Goal: Transaction & Acquisition: Purchase product/service

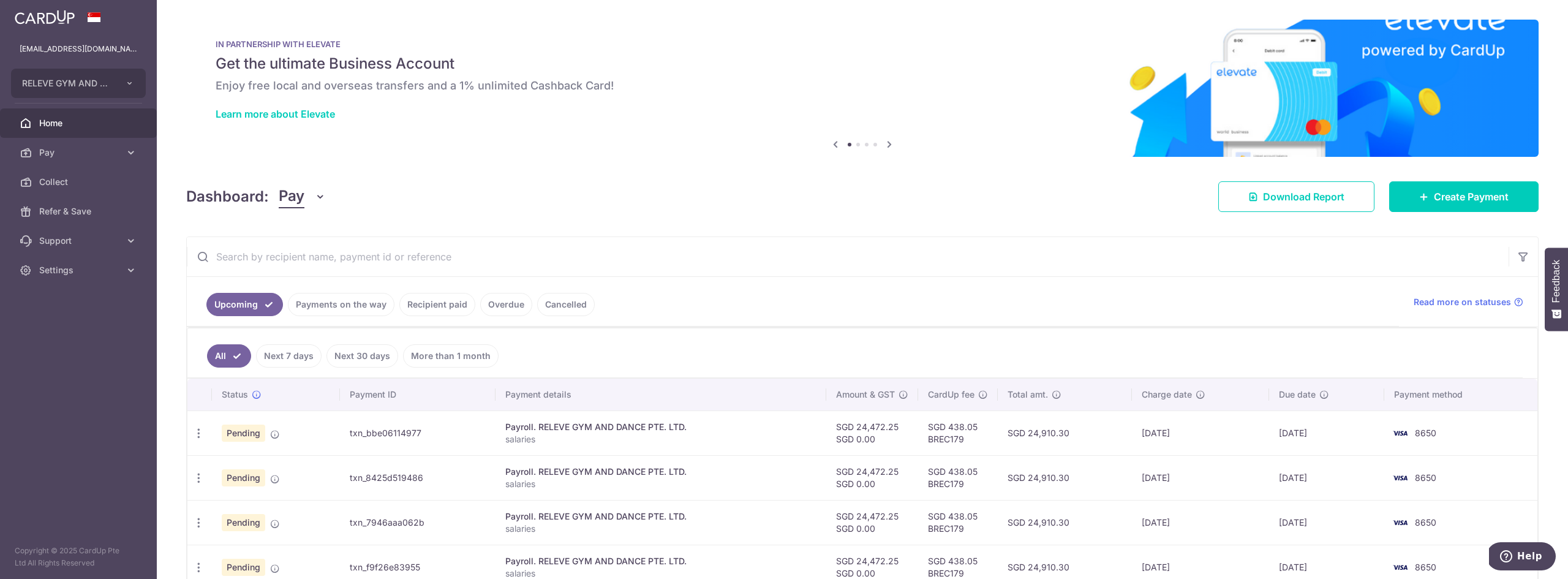
scroll to position [70, 0]
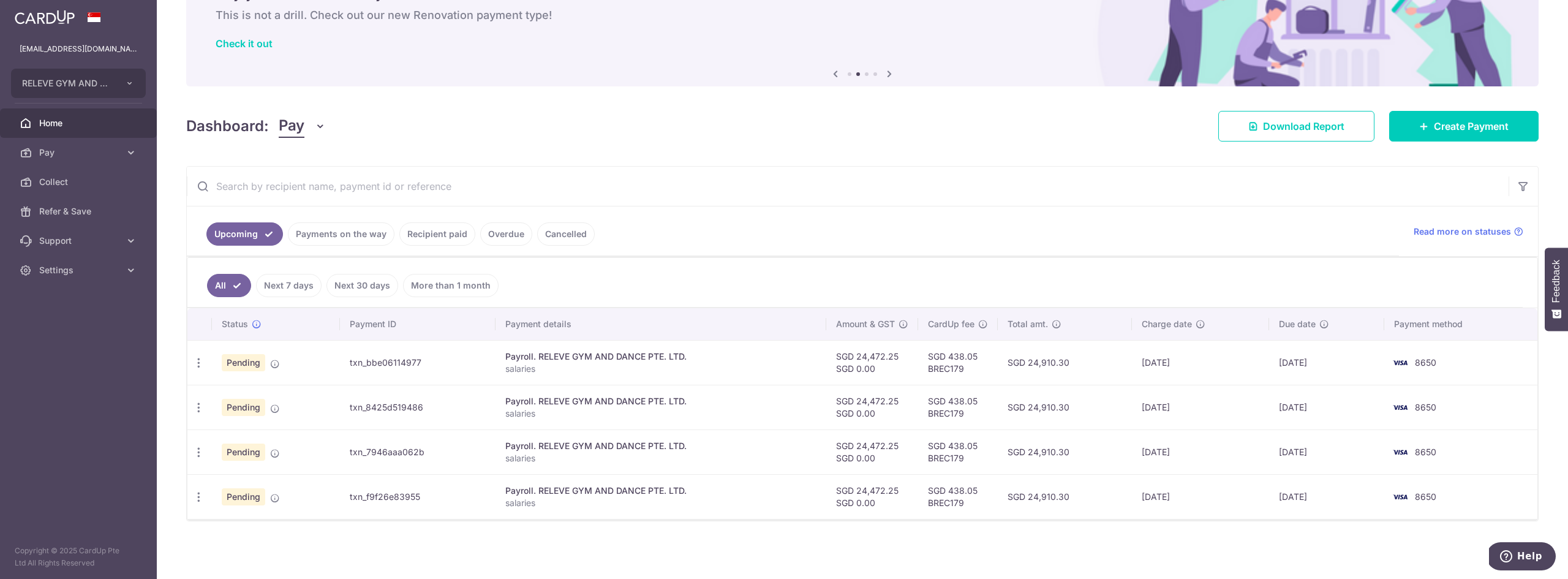
click at [579, 232] on link "Cancelled" at bounding box center [565, 234] width 58 height 23
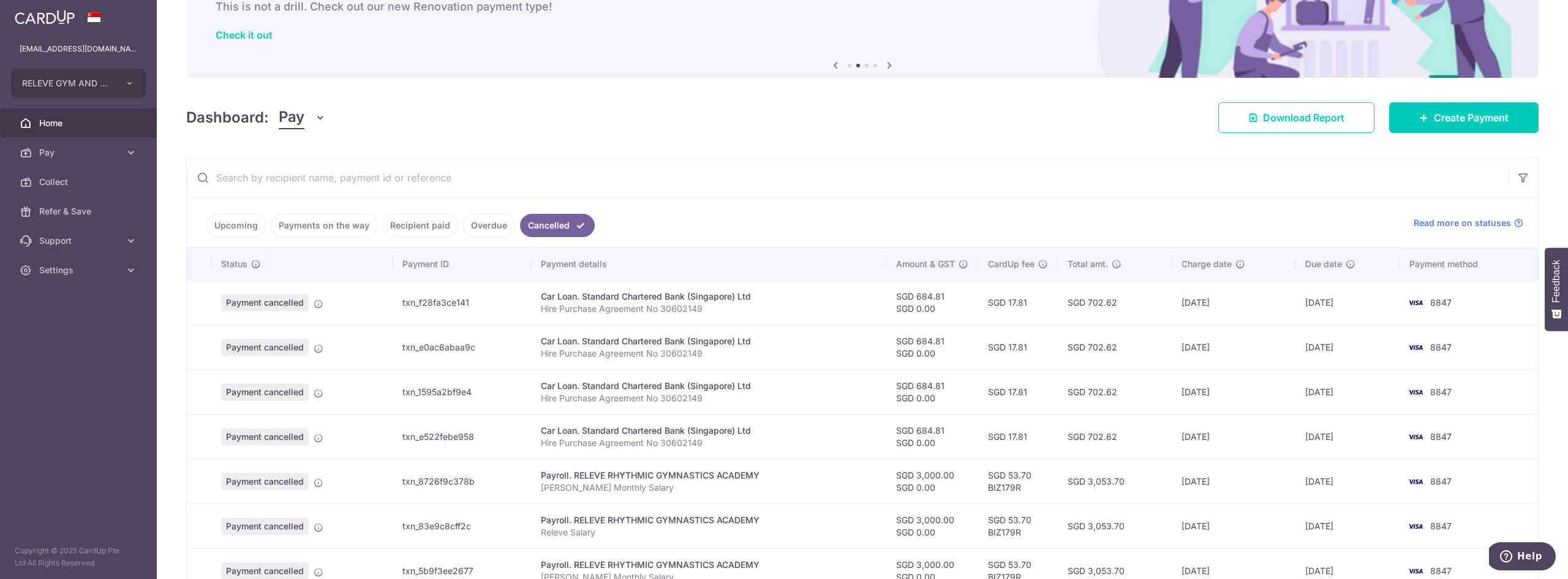
scroll to position [95, 0]
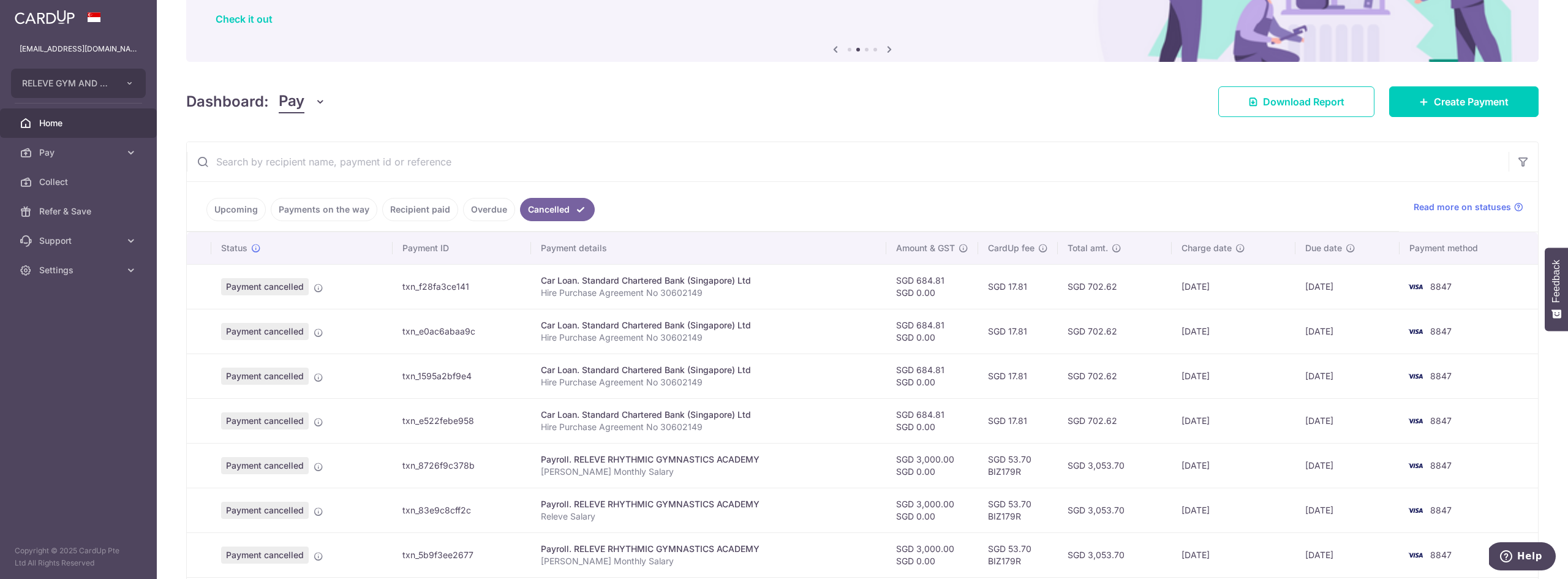
click at [494, 208] on link "Overdue" at bounding box center [489, 209] width 52 height 23
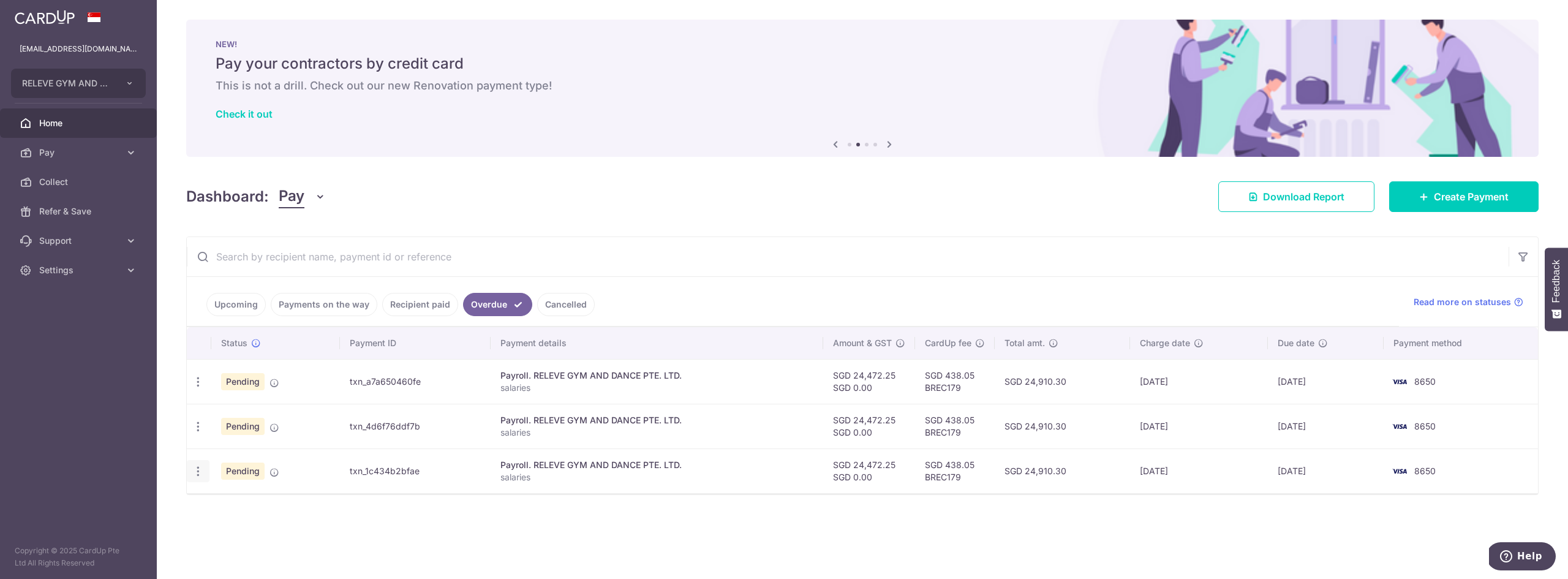
click at [194, 474] on icon "button" at bounding box center [198, 472] width 13 height 13
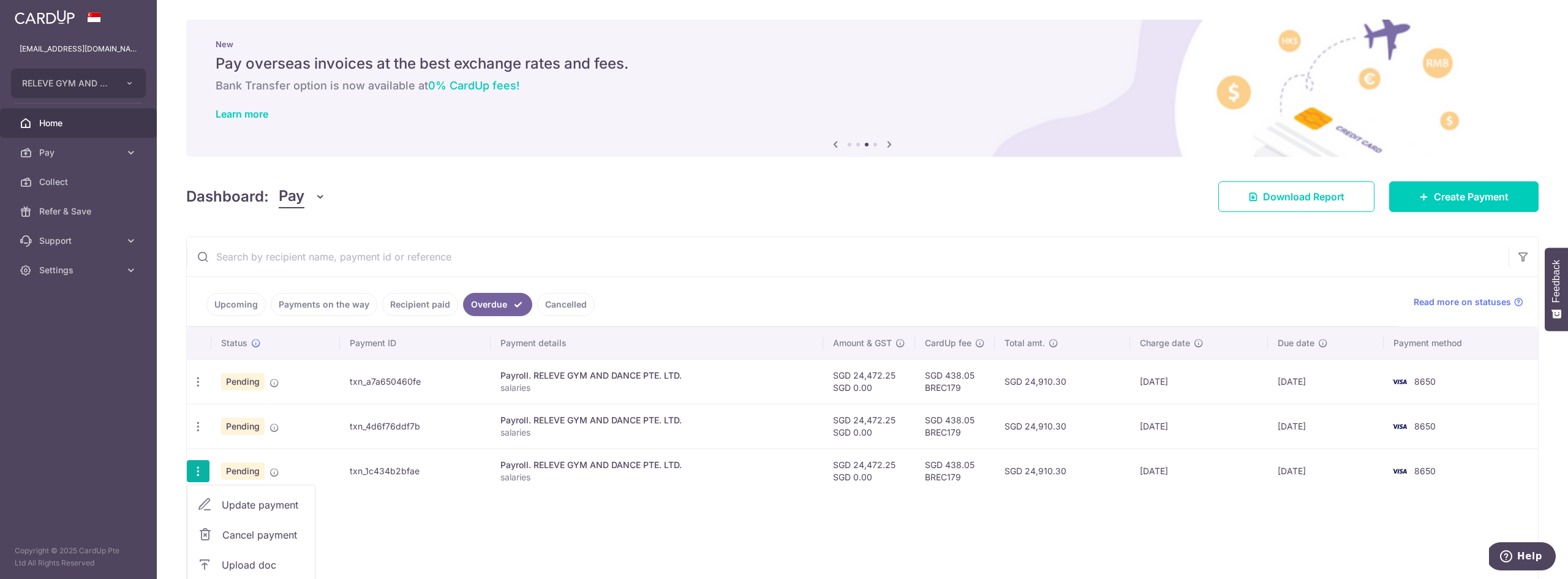
scroll to position [58, 0]
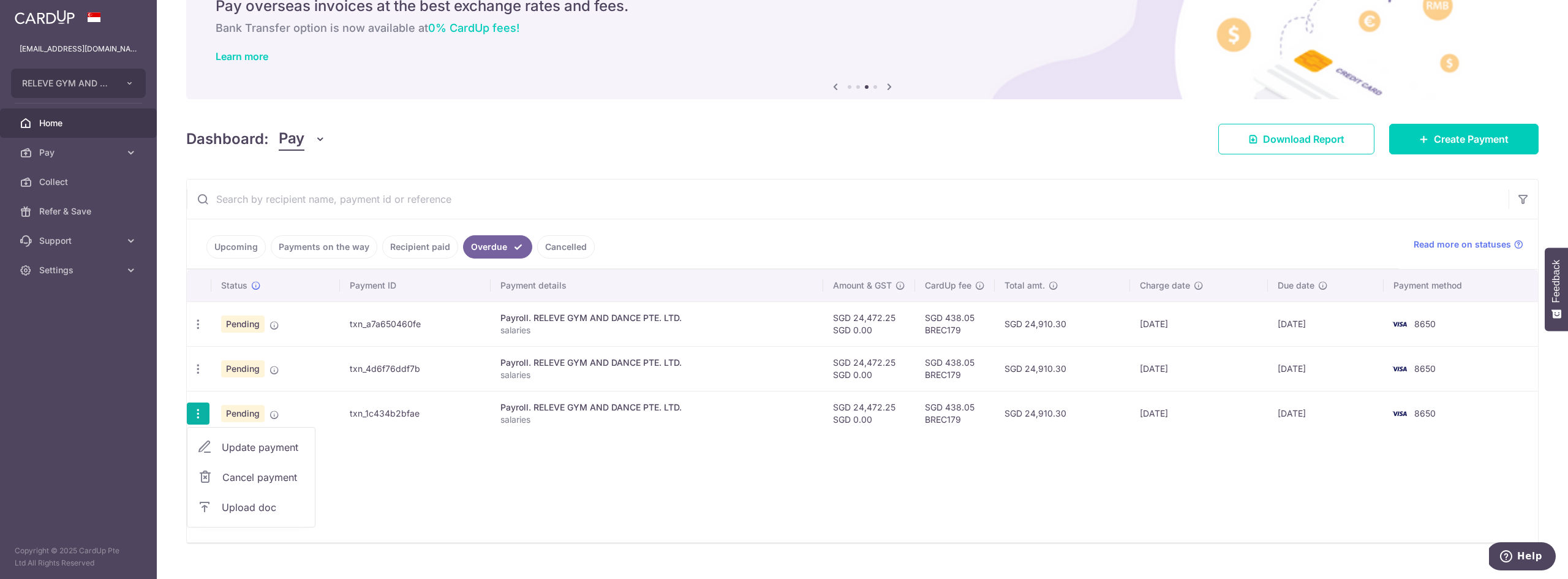
click at [263, 481] on span "Cancel payment" at bounding box center [263, 477] width 82 height 15
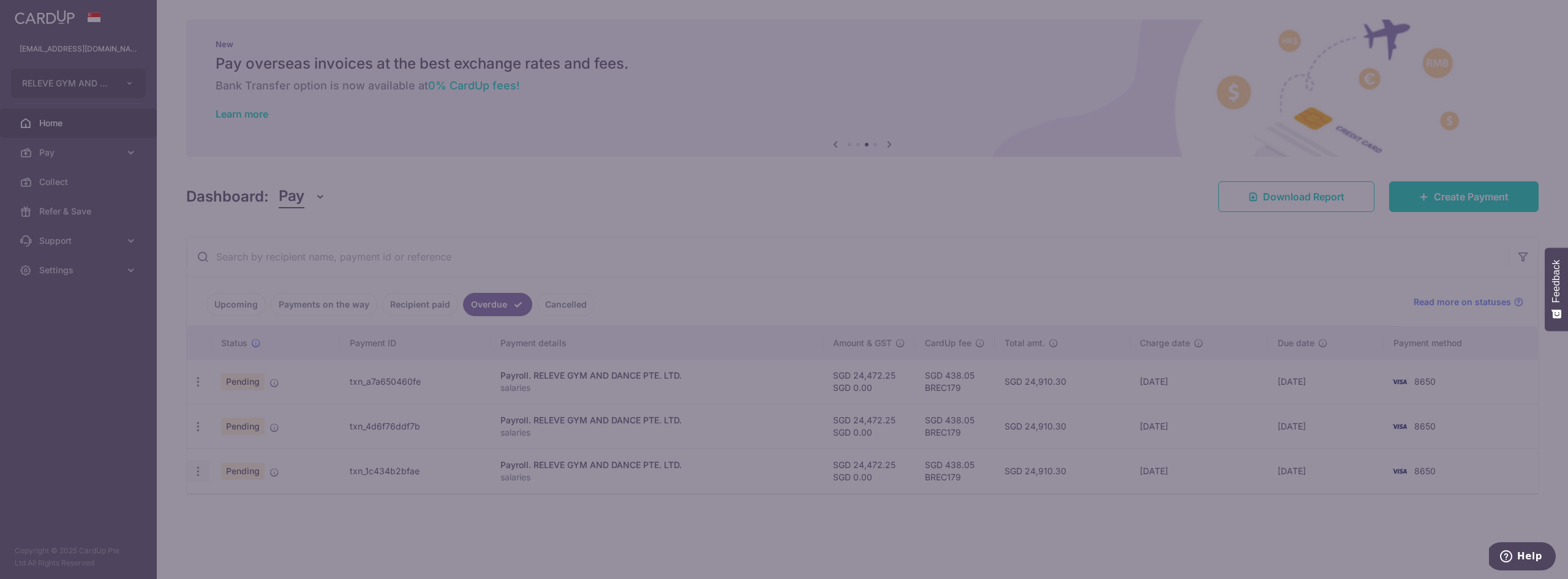
scroll to position [0, 0]
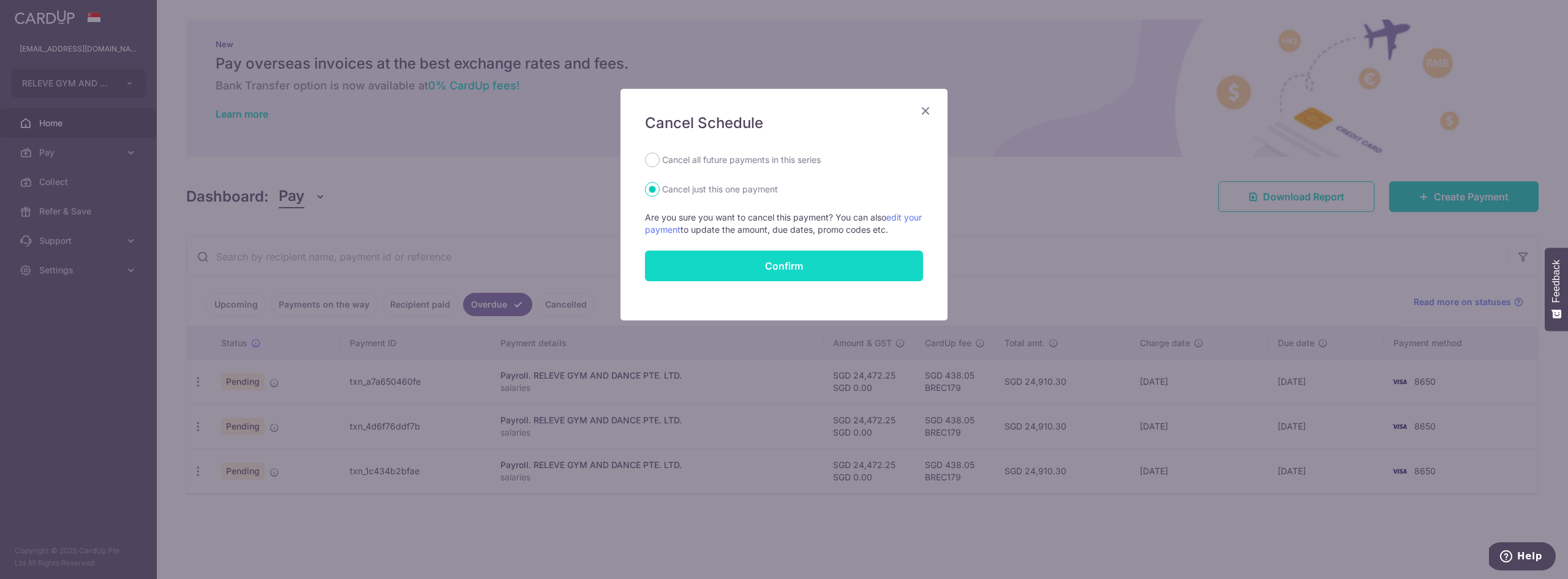
click at [724, 269] on button "Confirm" at bounding box center [784, 265] width 278 height 31
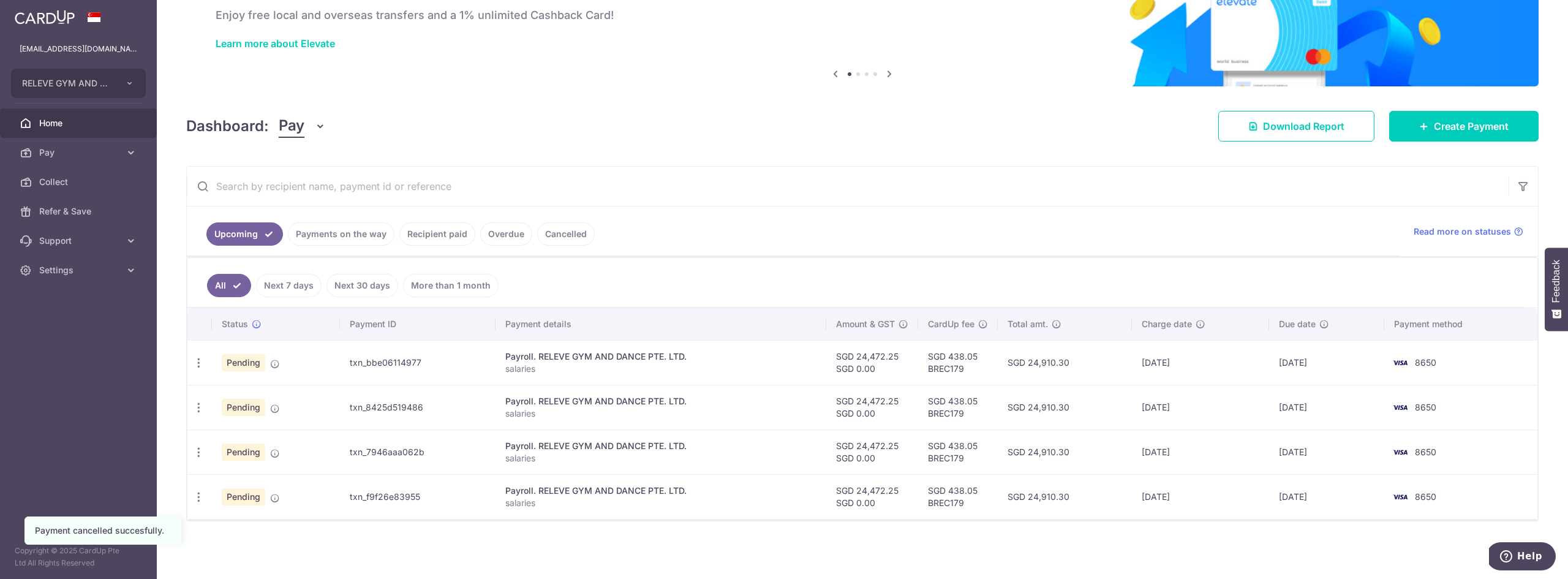
click at [572, 234] on link "Cancelled" at bounding box center [565, 234] width 58 height 23
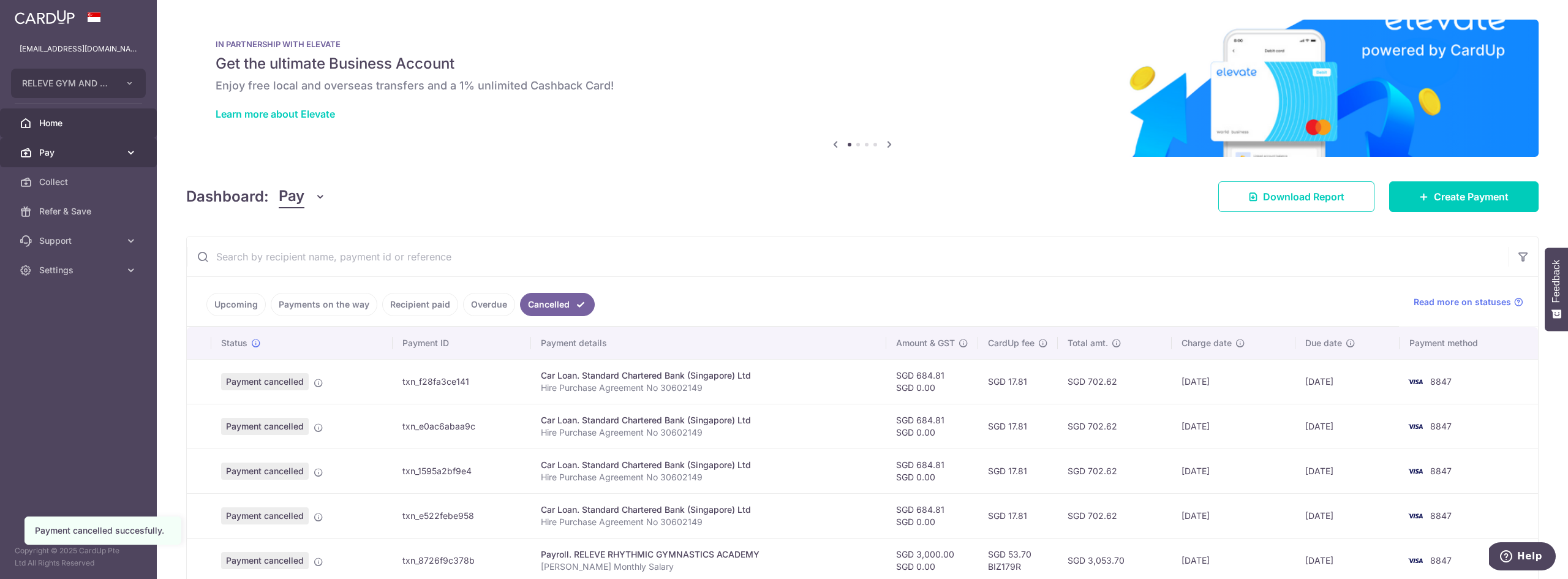
click at [68, 153] on span "Pay" at bounding box center [80, 152] width 81 height 12
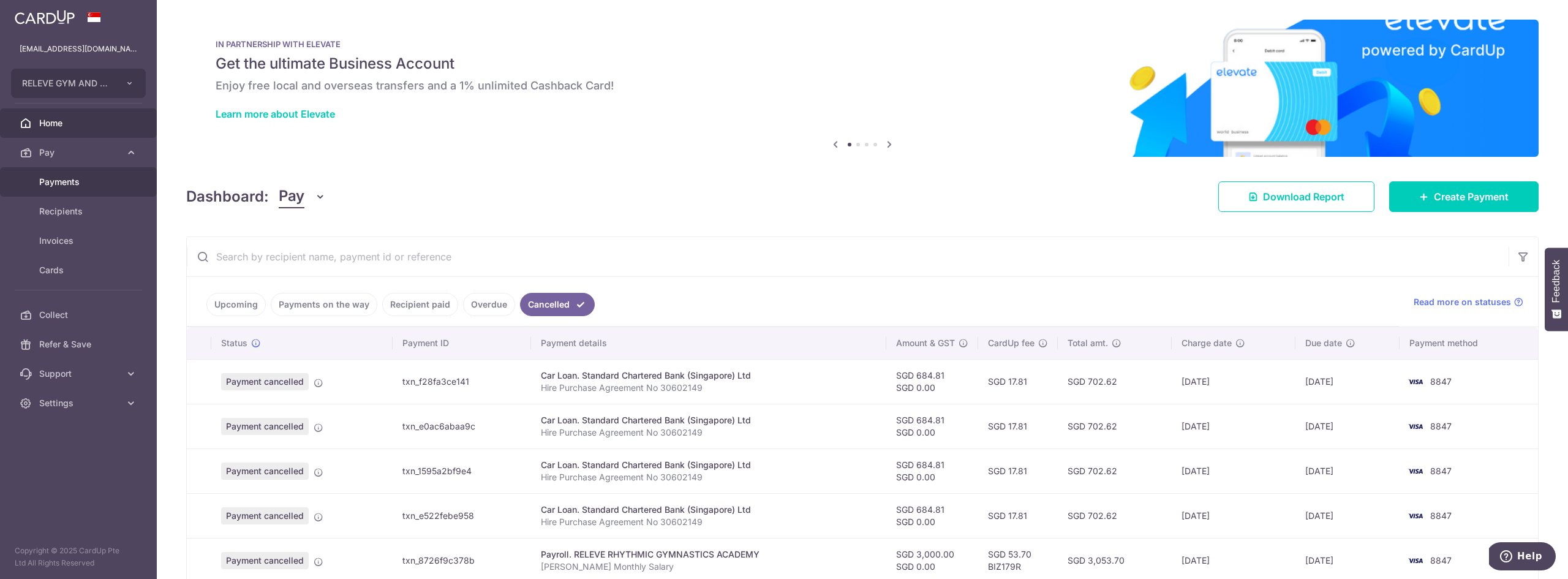
click at [65, 179] on span "Payments" at bounding box center [80, 181] width 81 height 12
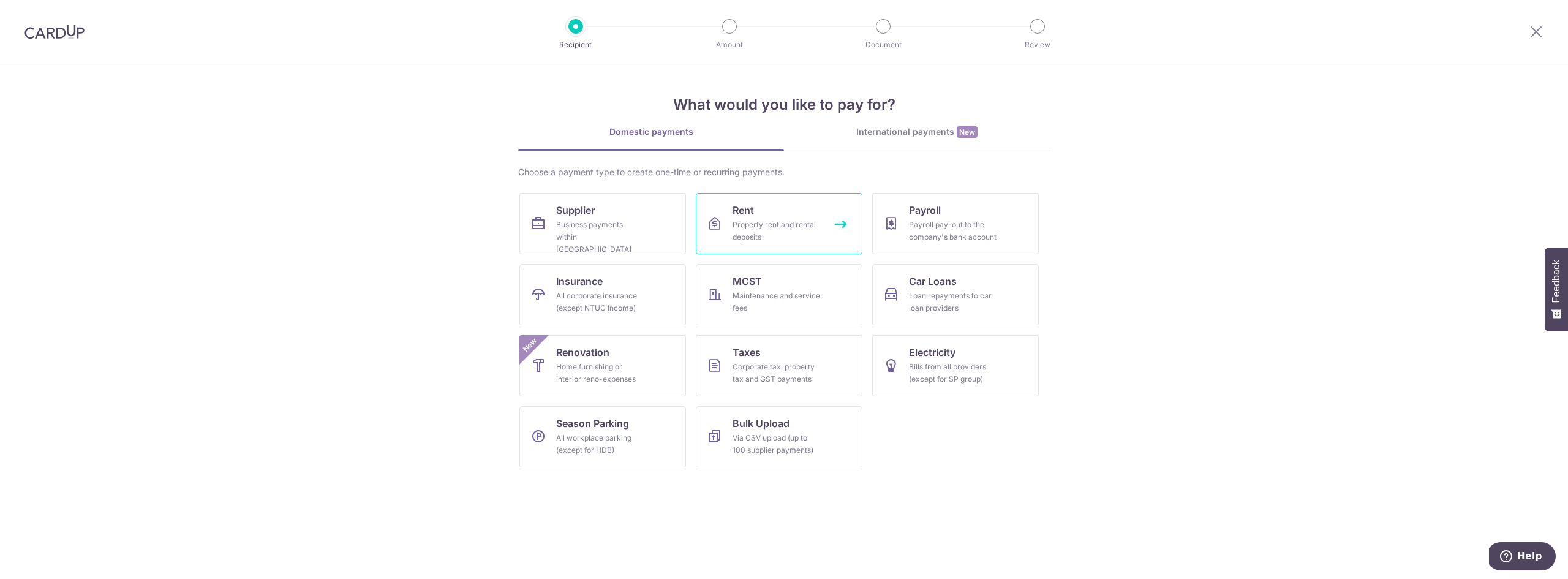
click at [757, 235] on div "Property rent and rental deposits" at bounding box center [777, 231] width 88 height 24
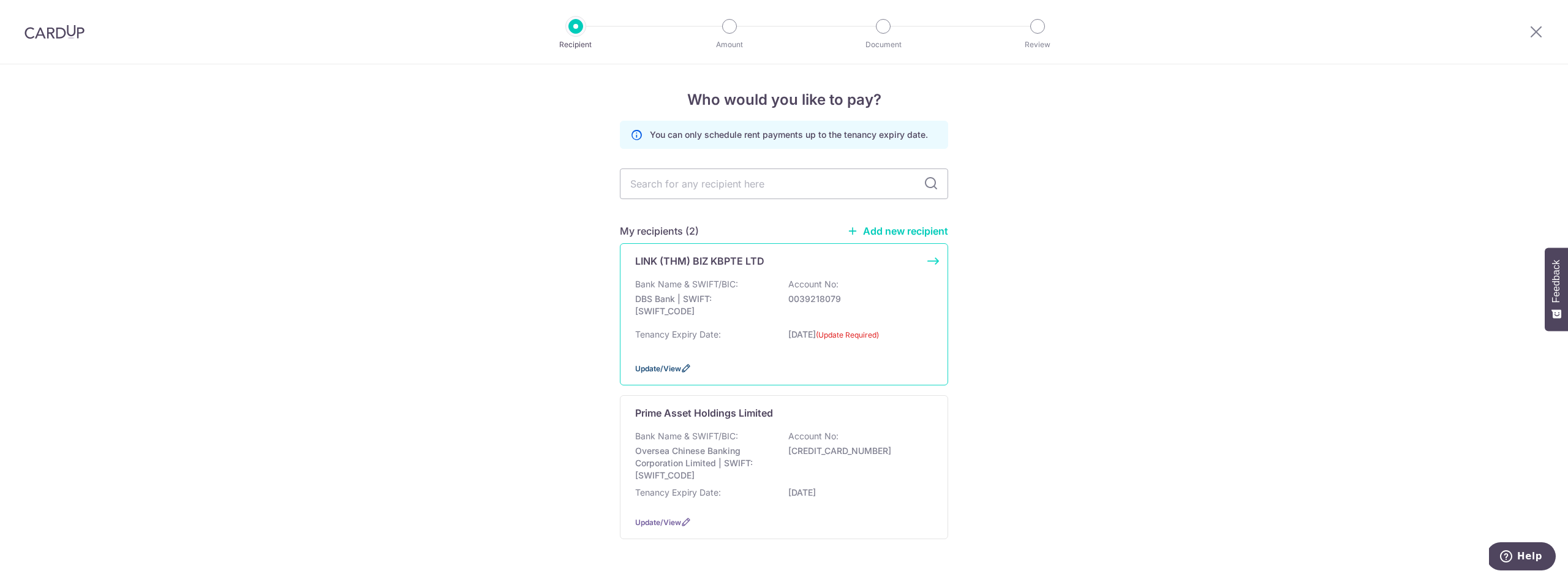
click at [658, 364] on span "Update/View" at bounding box center [658, 368] width 46 height 9
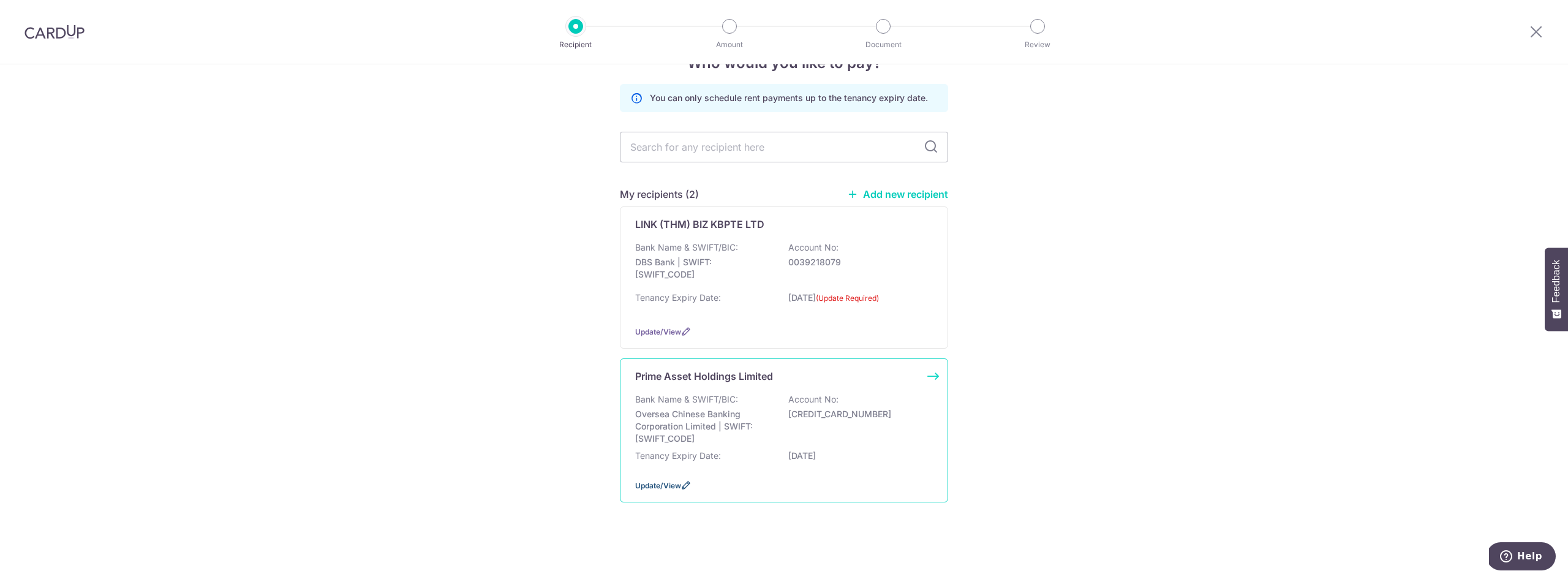
click at [644, 487] on span "Update/View" at bounding box center [658, 485] width 46 height 9
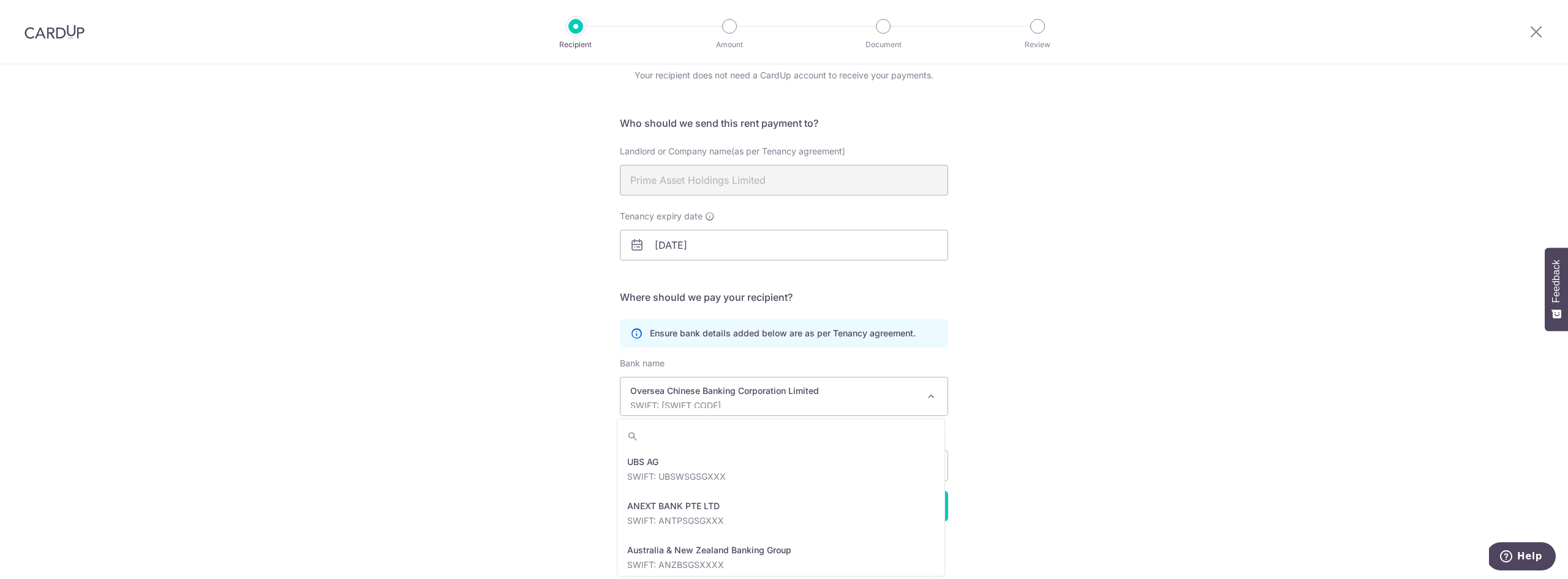
click at [780, 390] on p "Oversea Chinese Banking Corporation Limited" at bounding box center [774, 391] width 288 height 12
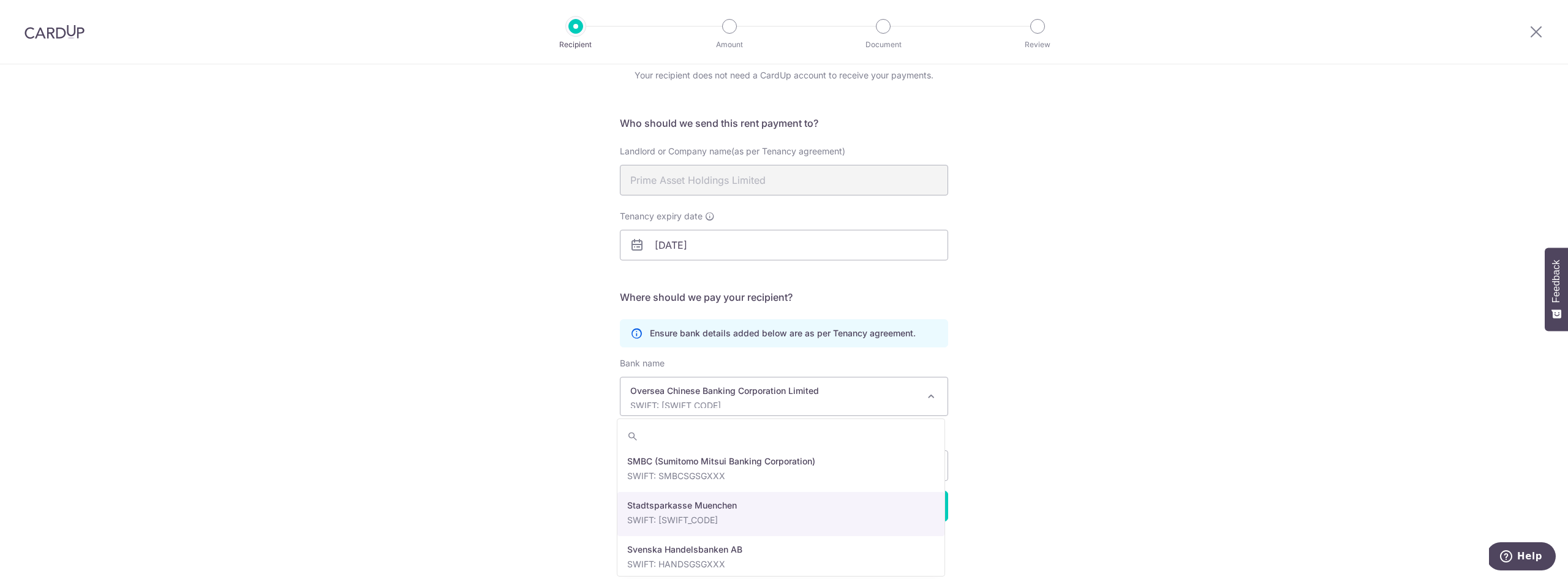
click at [1040, 476] on div "Recipient Details Your recipient does not need a CardUp account to receive your…" at bounding box center [784, 296] width 1568 height 566
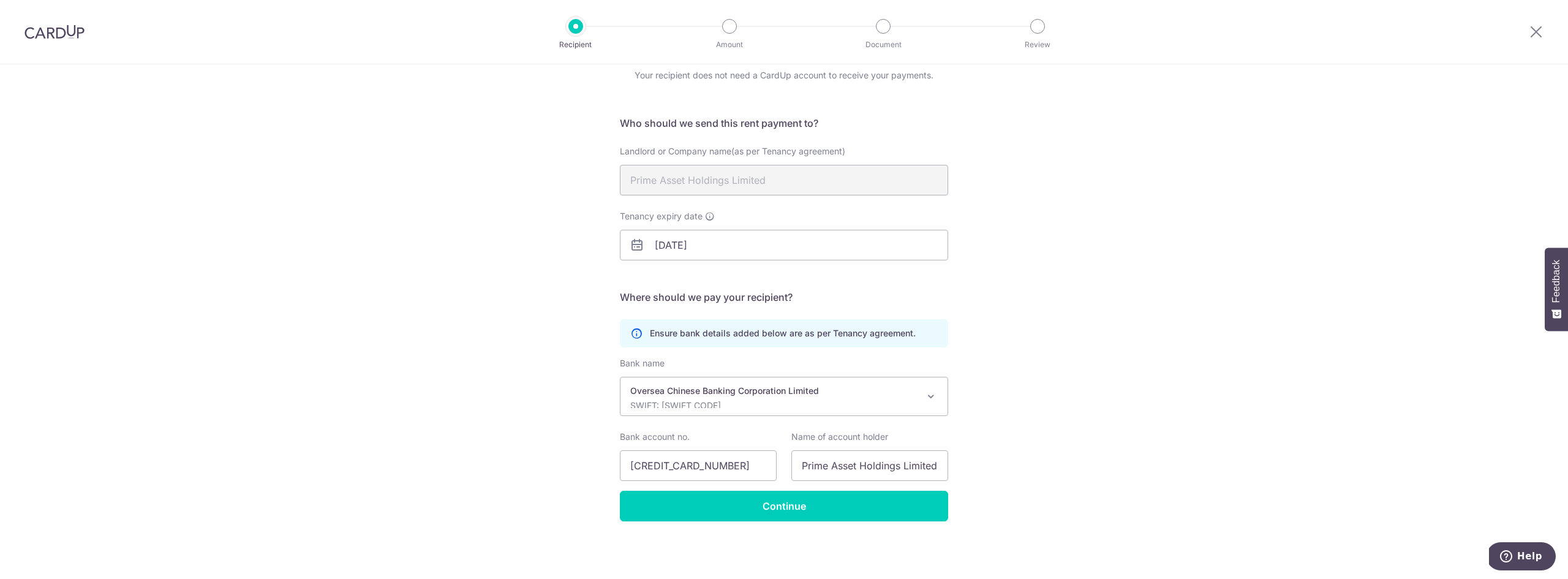
click at [826, 395] on p "Oversea Chinese Banking Corporation Limited" at bounding box center [774, 391] width 288 height 12
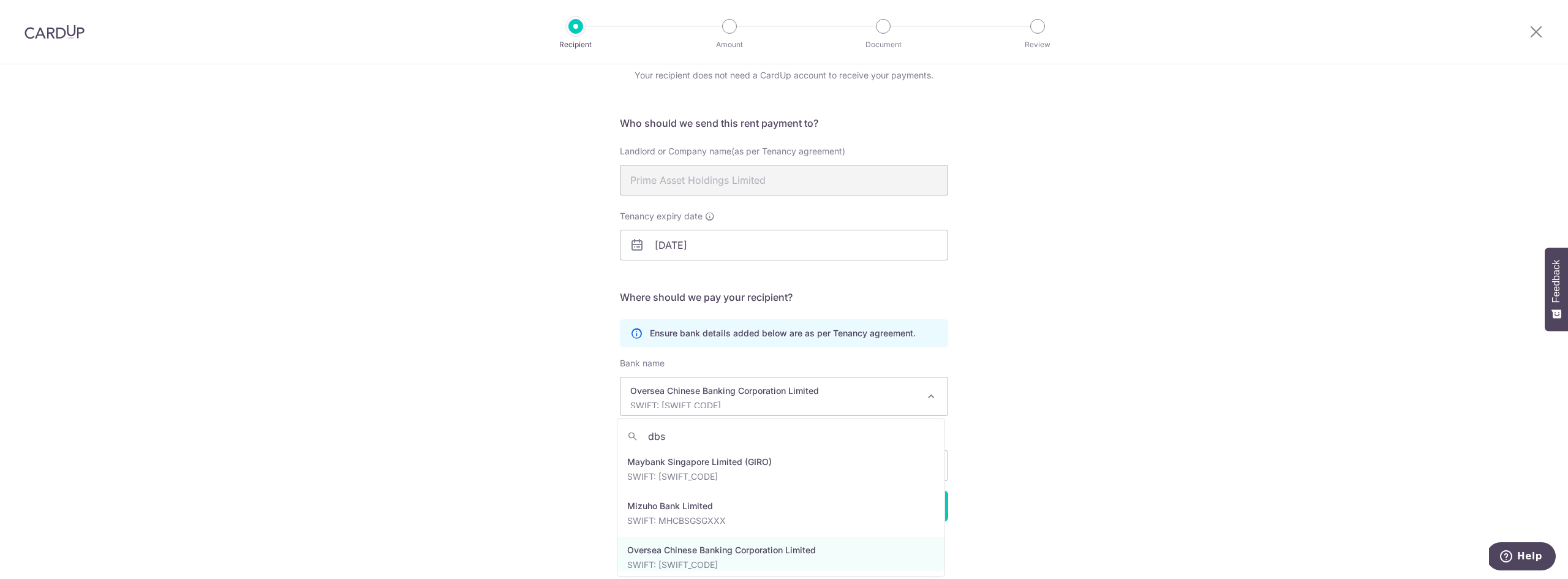
scroll to position [0, 0]
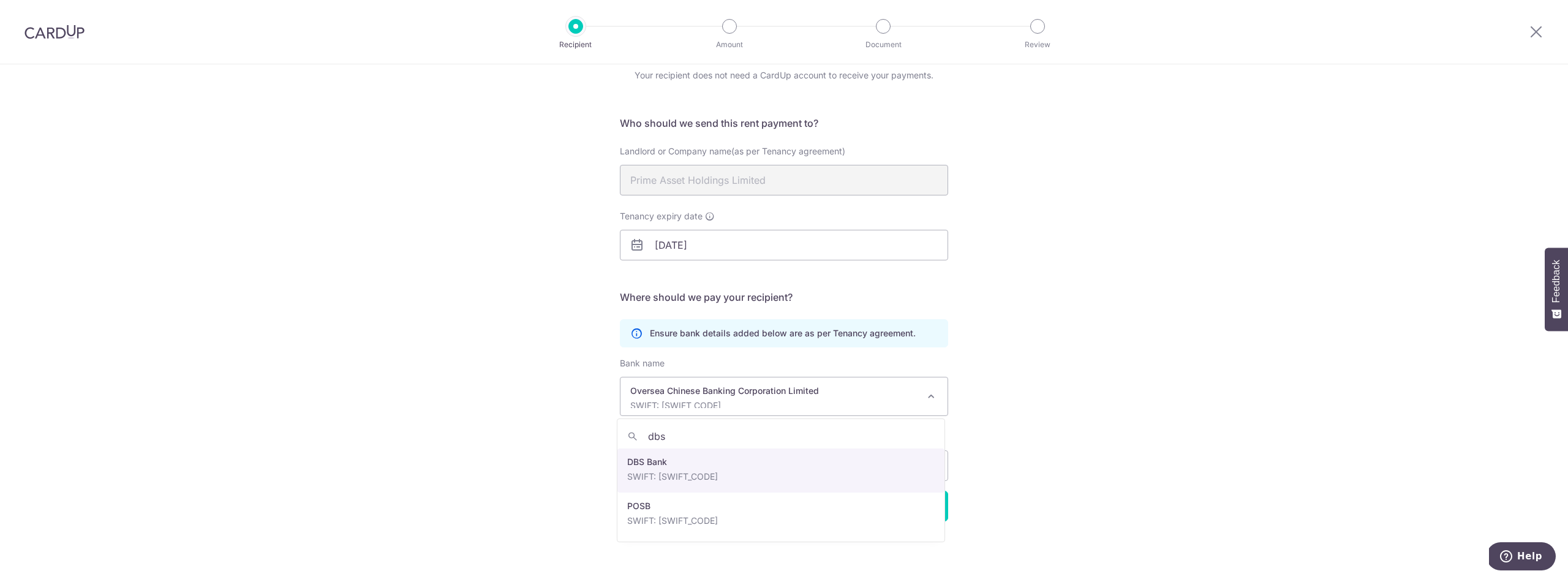
type input "dbs"
select select "6"
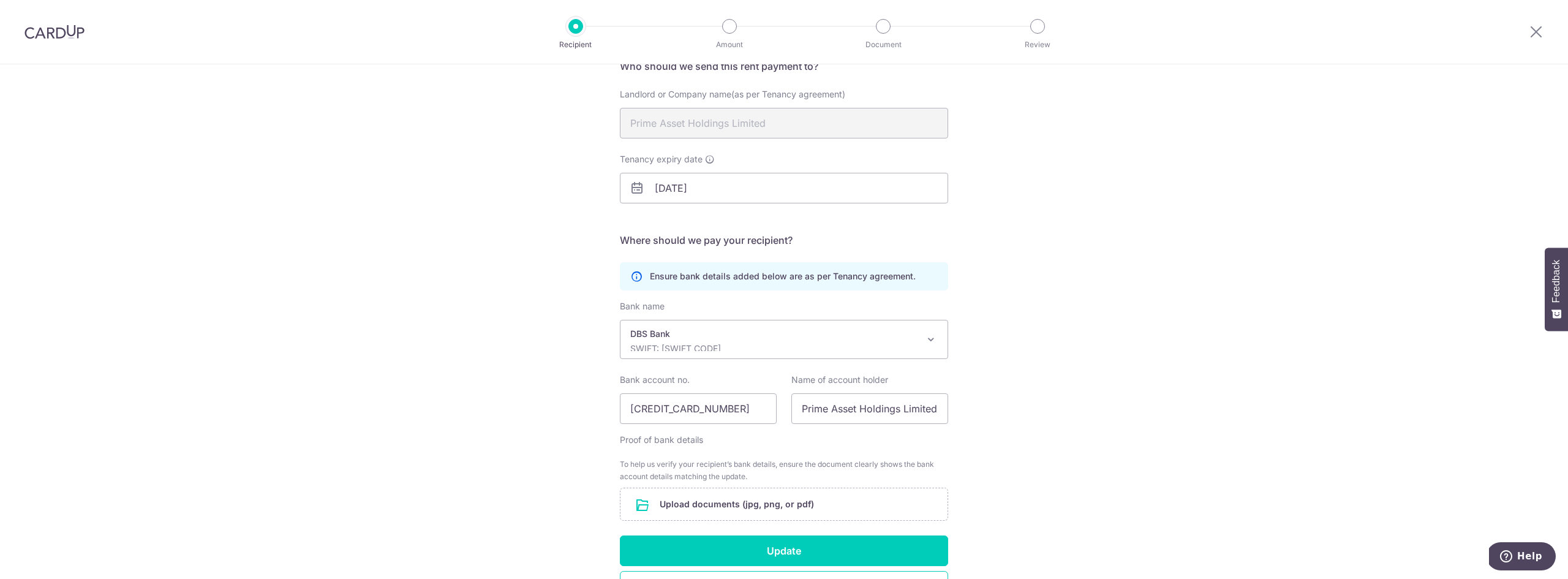
scroll to position [188, 0]
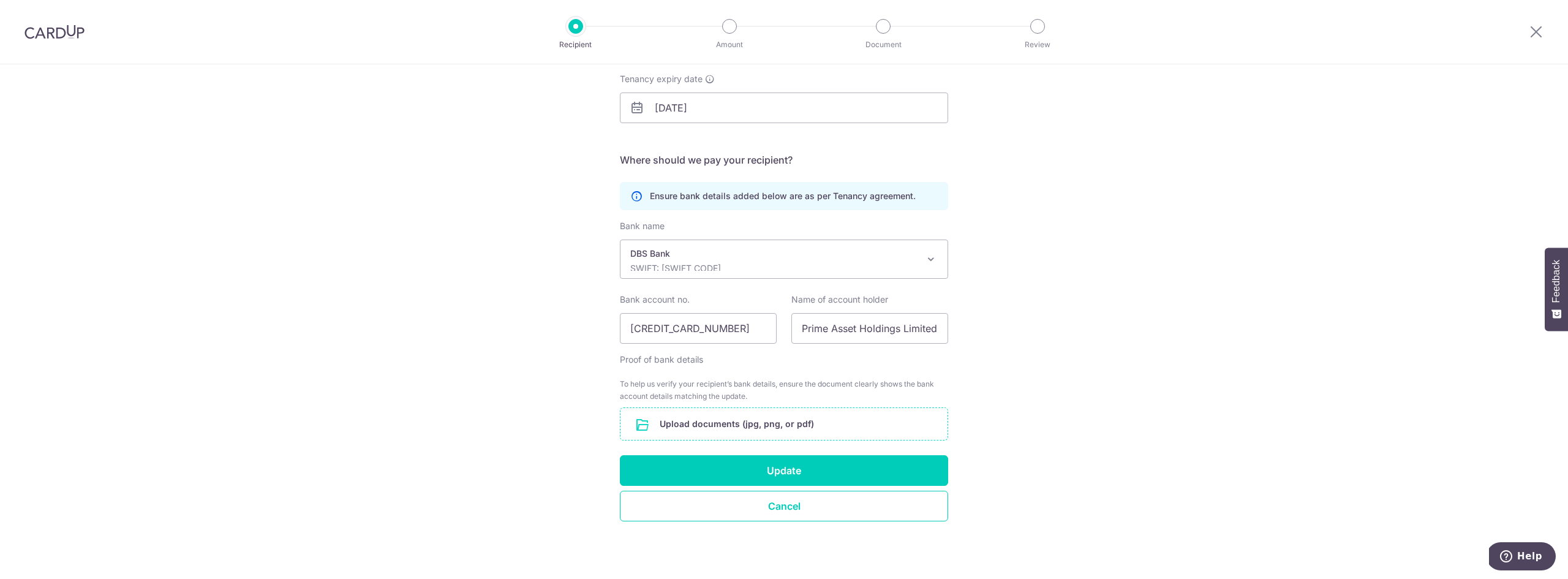
click at [825, 423] on input "file" at bounding box center [784, 424] width 327 height 32
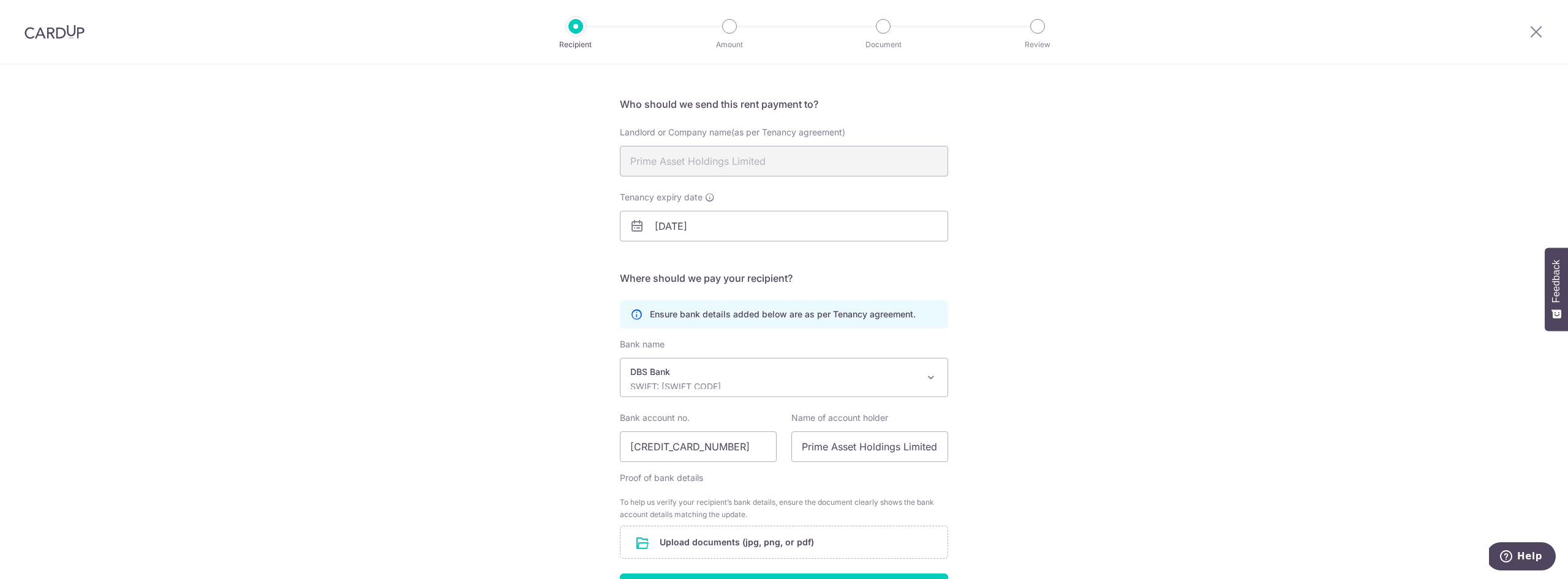
scroll to position [0, 0]
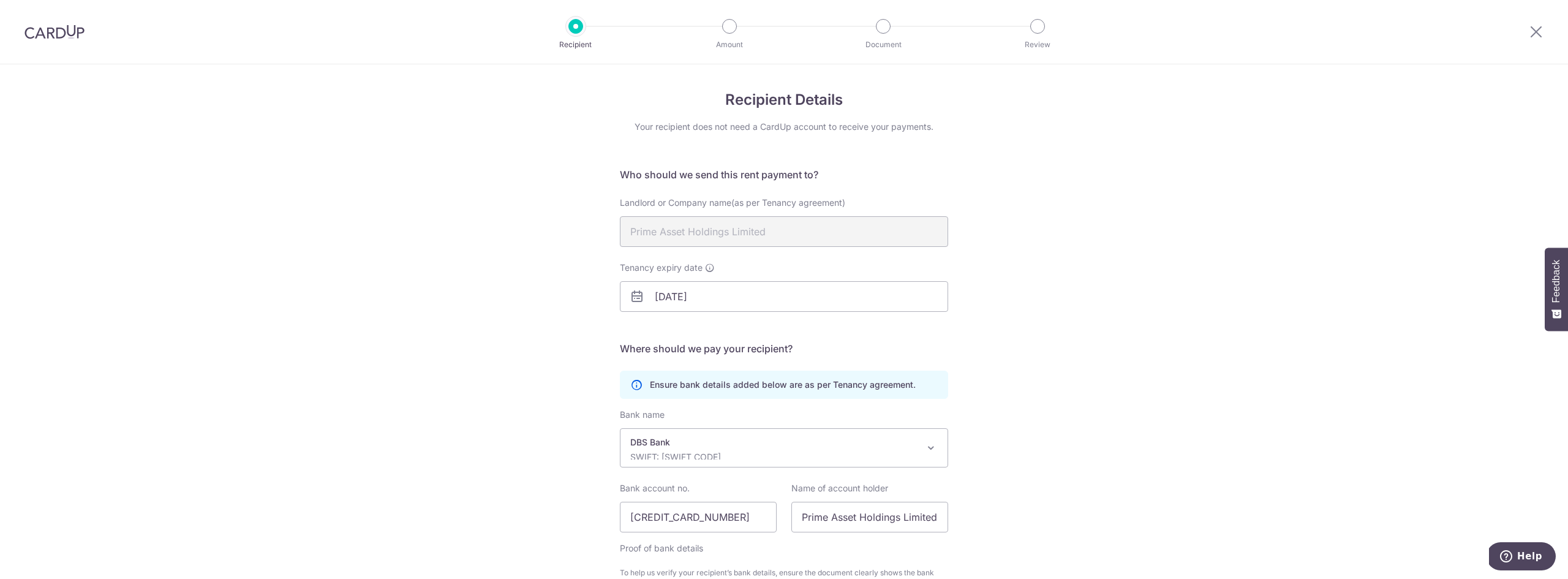
click at [41, 31] on img at bounding box center [54, 31] width 60 height 15
